Goal: Check status: Check status

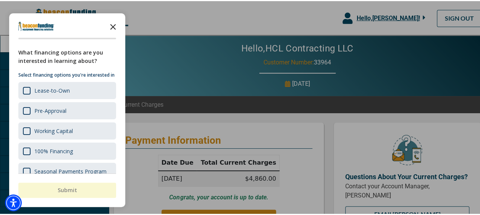
click at [116, 27] on icon "Close the survey" at bounding box center [112, 25] width 15 height 15
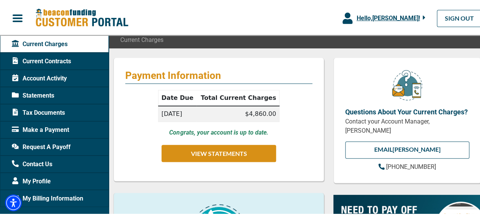
scroll to position [76, 0]
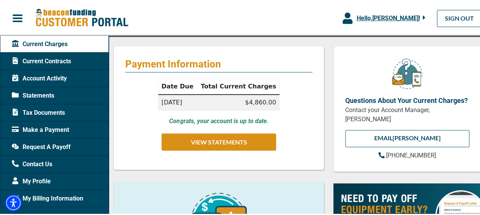
click at [53, 63] on span "Current Contracts" at bounding box center [41, 60] width 59 height 9
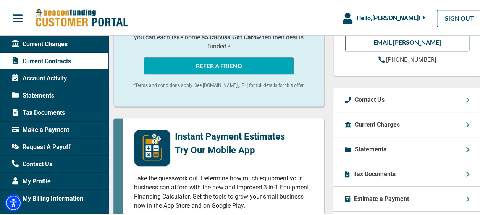
scroll to position [344, 0]
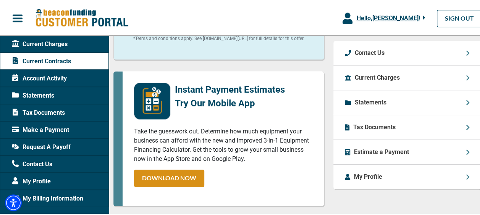
click at [411, 80] on div "Current Charges" at bounding box center [407, 77] width 148 height 25
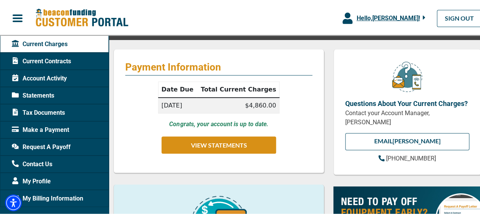
scroll to position [76, 0]
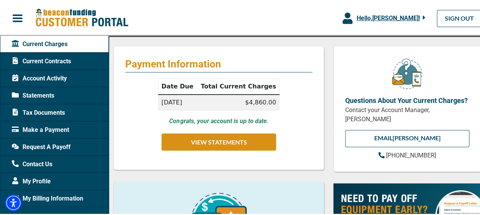
click at [40, 90] on span "Statements" at bounding box center [33, 94] width 42 height 9
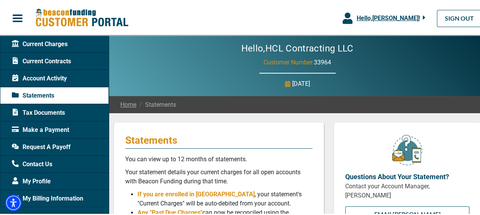
click at [54, 58] on span "Current Contracts" at bounding box center [41, 60] width 59 height 9
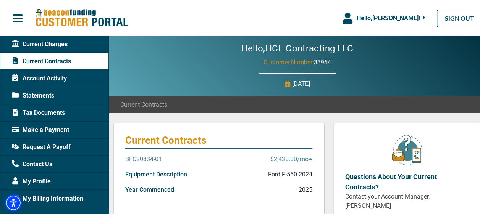
click at [44, 42] on span "Current Charges" at bounding box center [40, 43] width 56 height 9
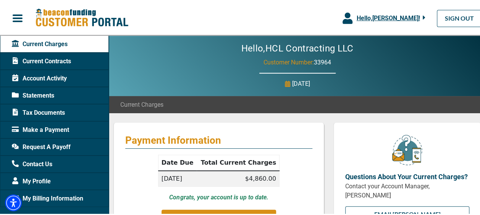
click at [44, 61] on span "Current Contracts" at bounding box center [41, 60] width 59 height 9
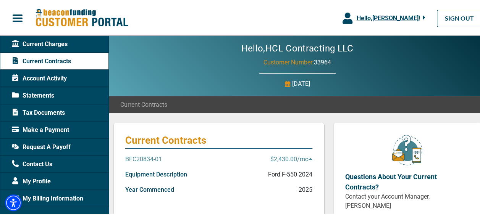
click at [148, 158] on p "BFC20834-01" at bounding box center [143, 158] width 37 height 9
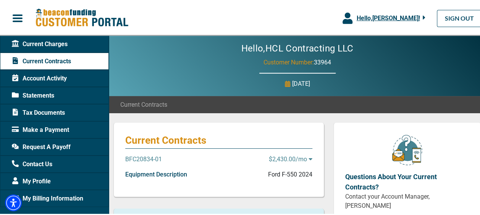
click at [145, 155] on p "BFC20834-01" at bounding box center [143, 158] width 37 height 9
